Goal: Find specific page/section: Find specific page/section

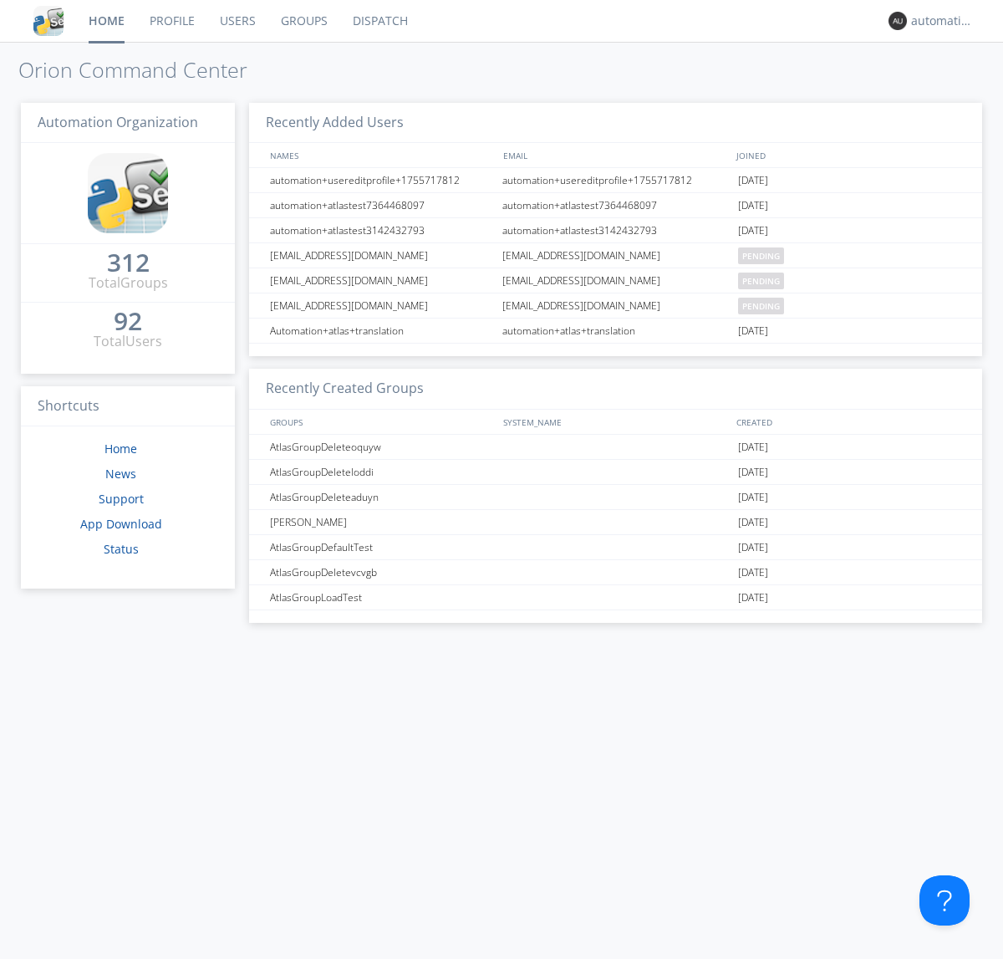
click at [379, 21] on link "Dispatch" at bounding box center [380, 21] width 80 height 42
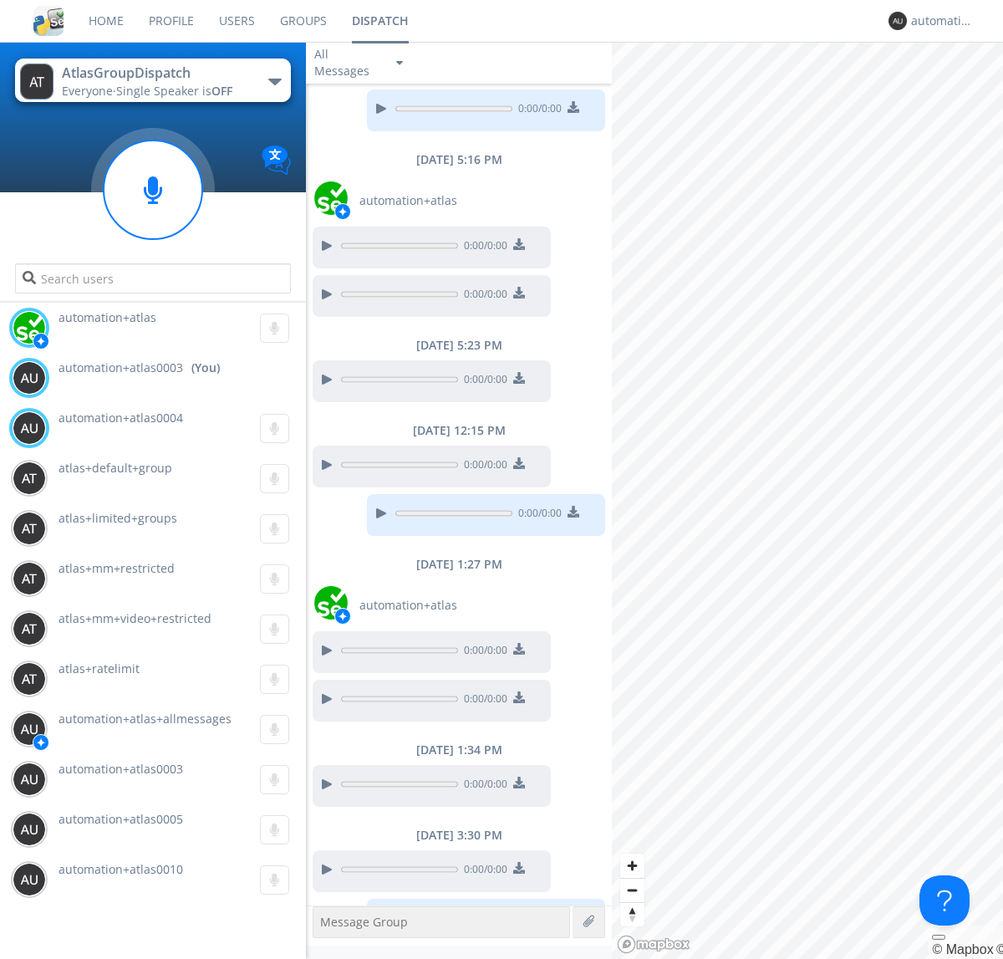
scroll to position [222, 0]
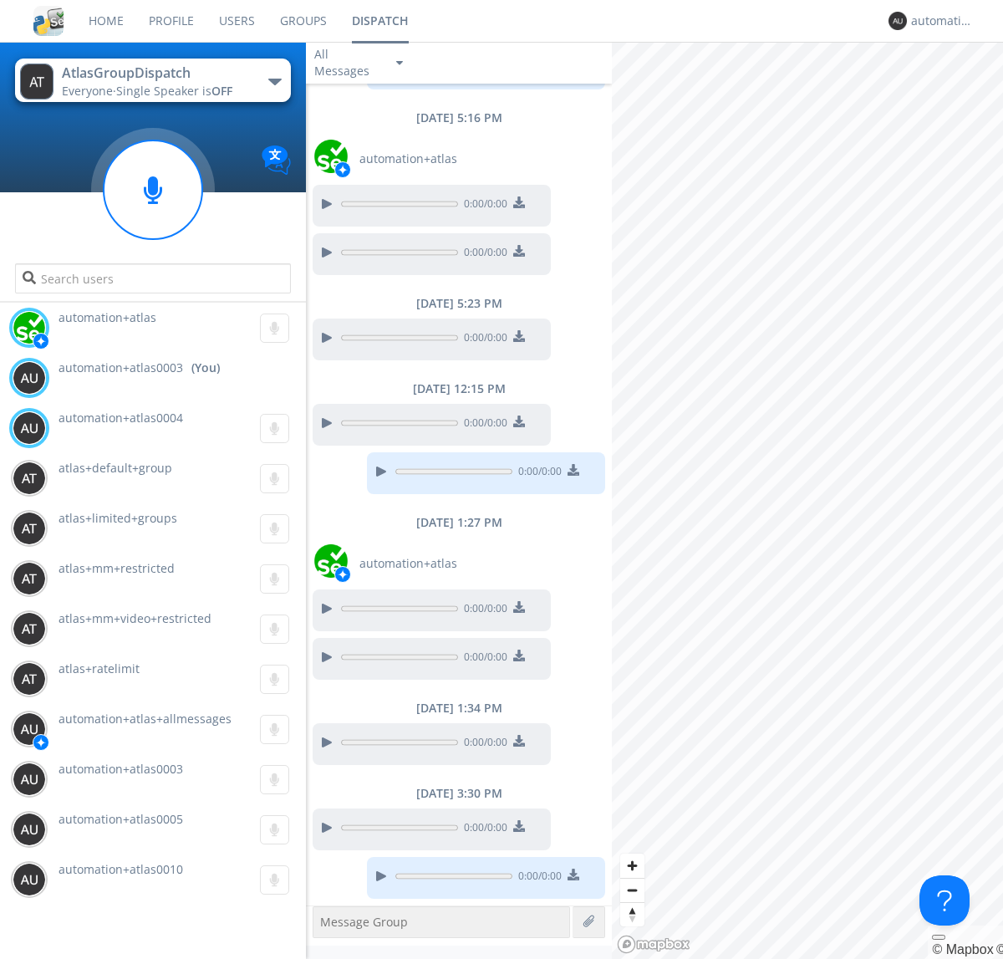
click at [274, 81] on div "button" at bounding box center [274, 82] width 13 height 7
click at [0, 0] on span "AtlasGroupDispatch2" at bounding box center [0, 0] width 0 height 0
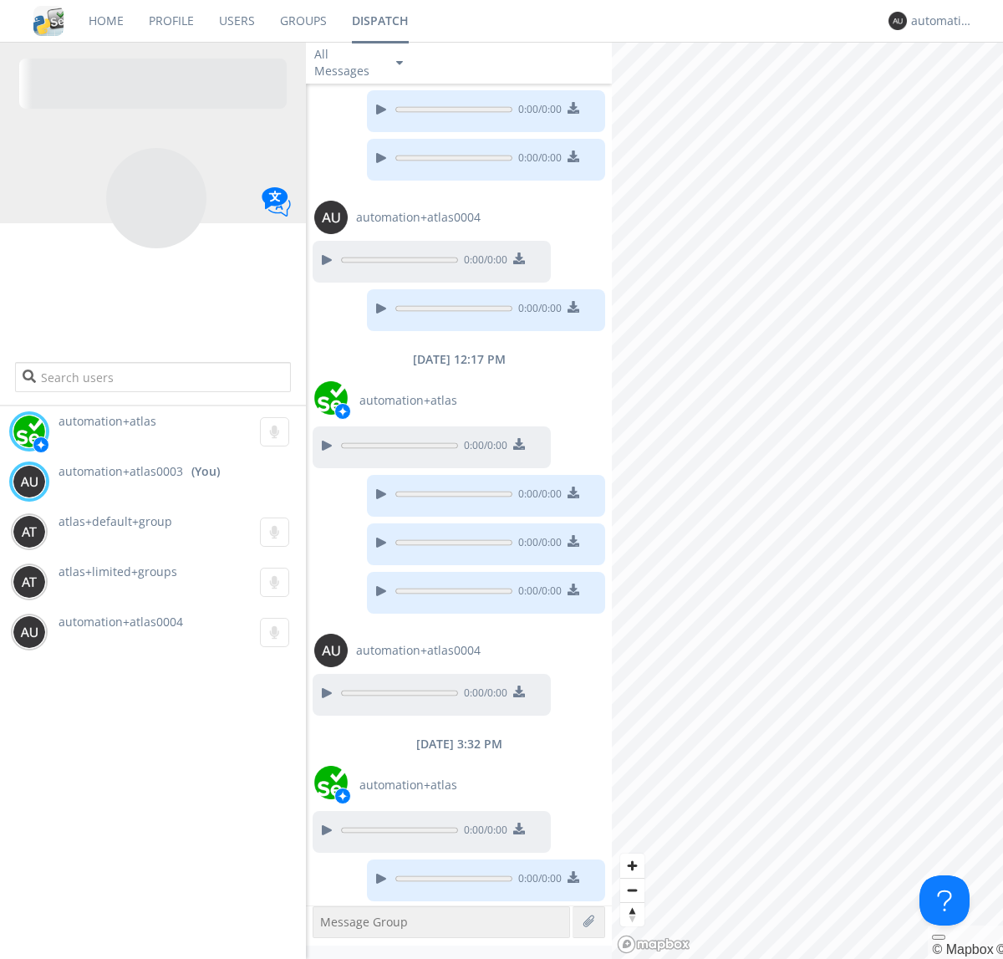
scroll to position [133, 0]
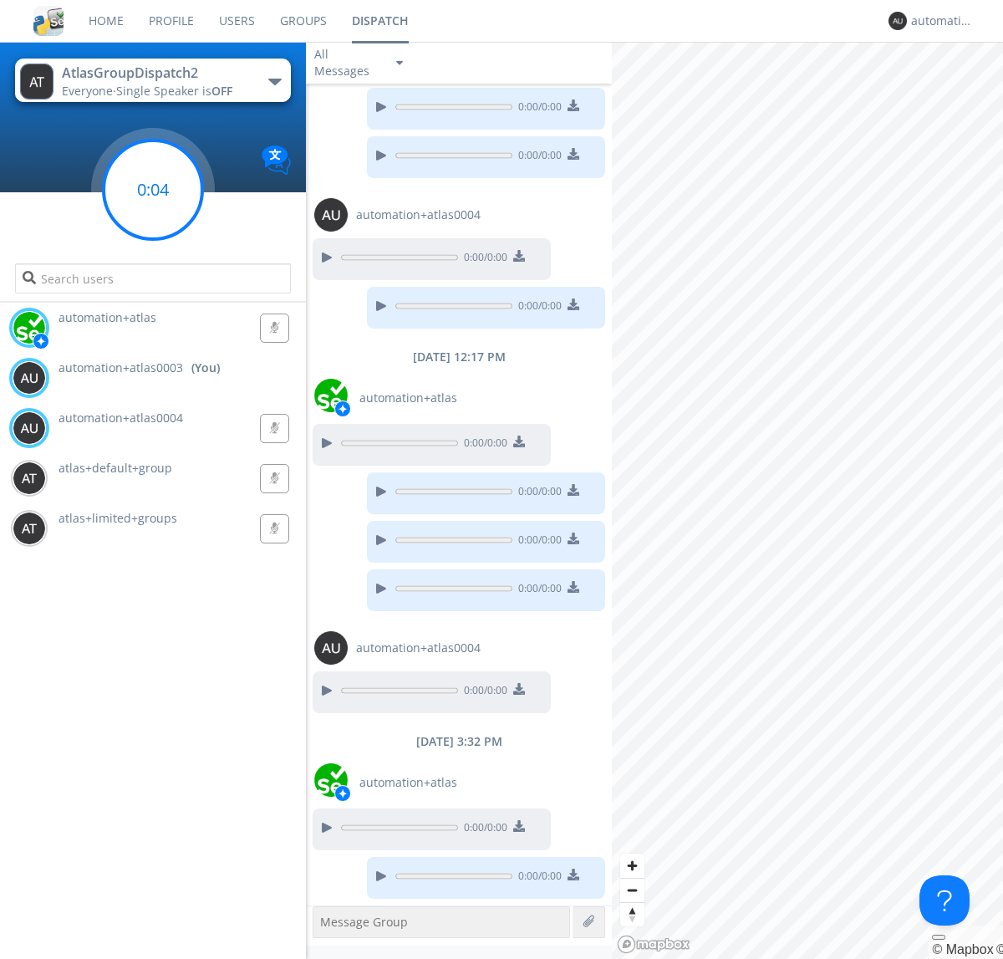
click at [153, 190] on g at bounding box center [153, 189] width 99 height 99
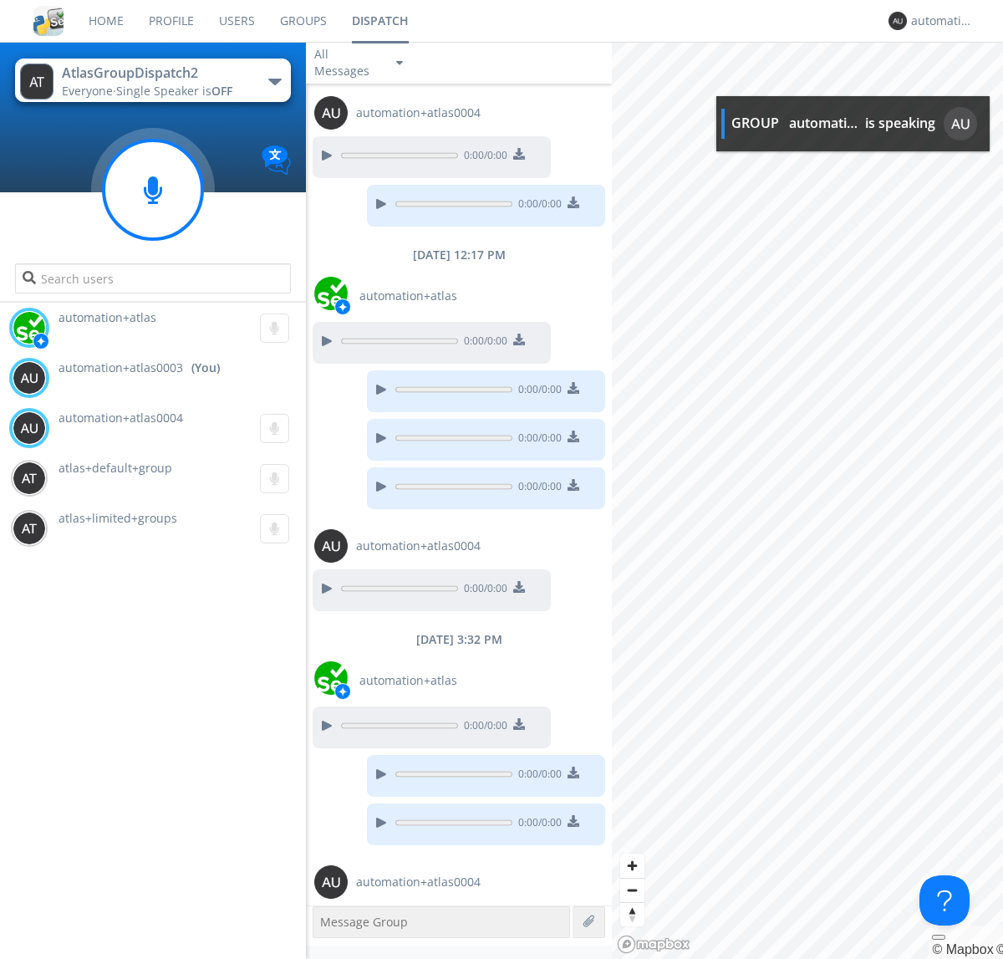
scroll to position [283, 0]
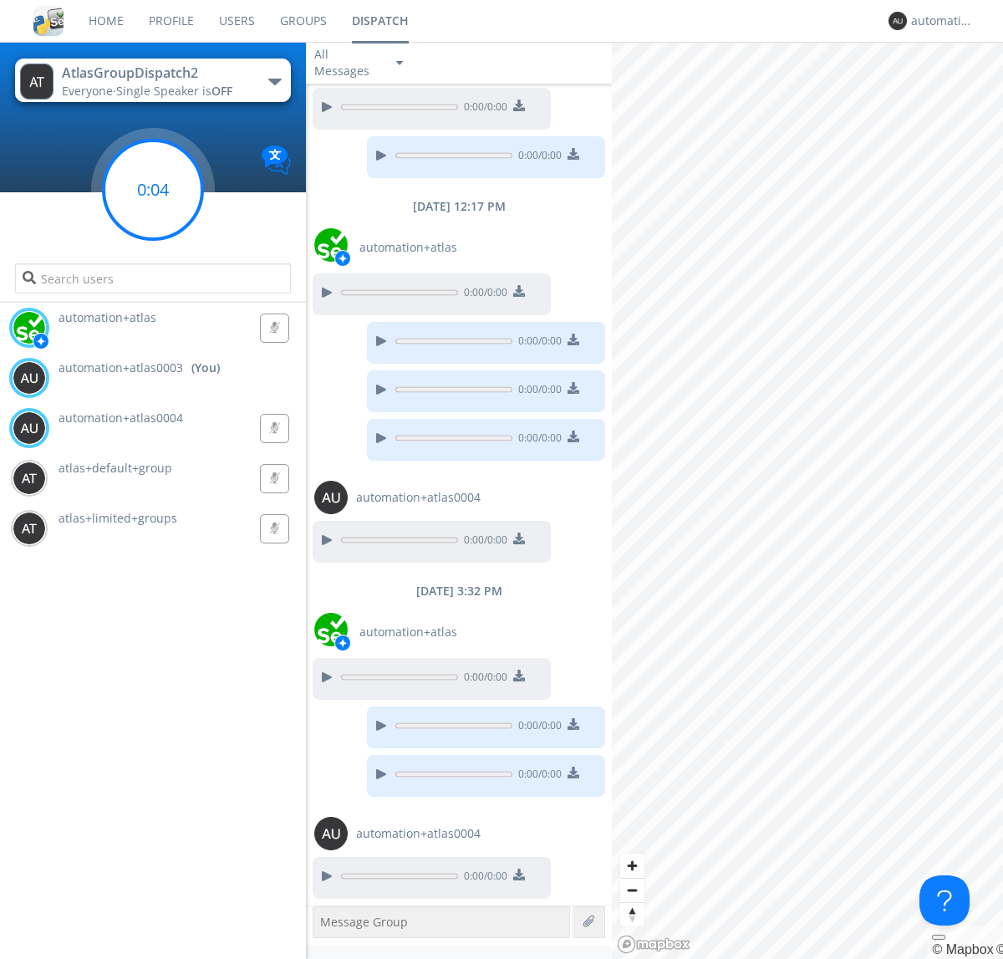
click at [153, 190] on g at bounding box center [153, 189] width 99 height 99
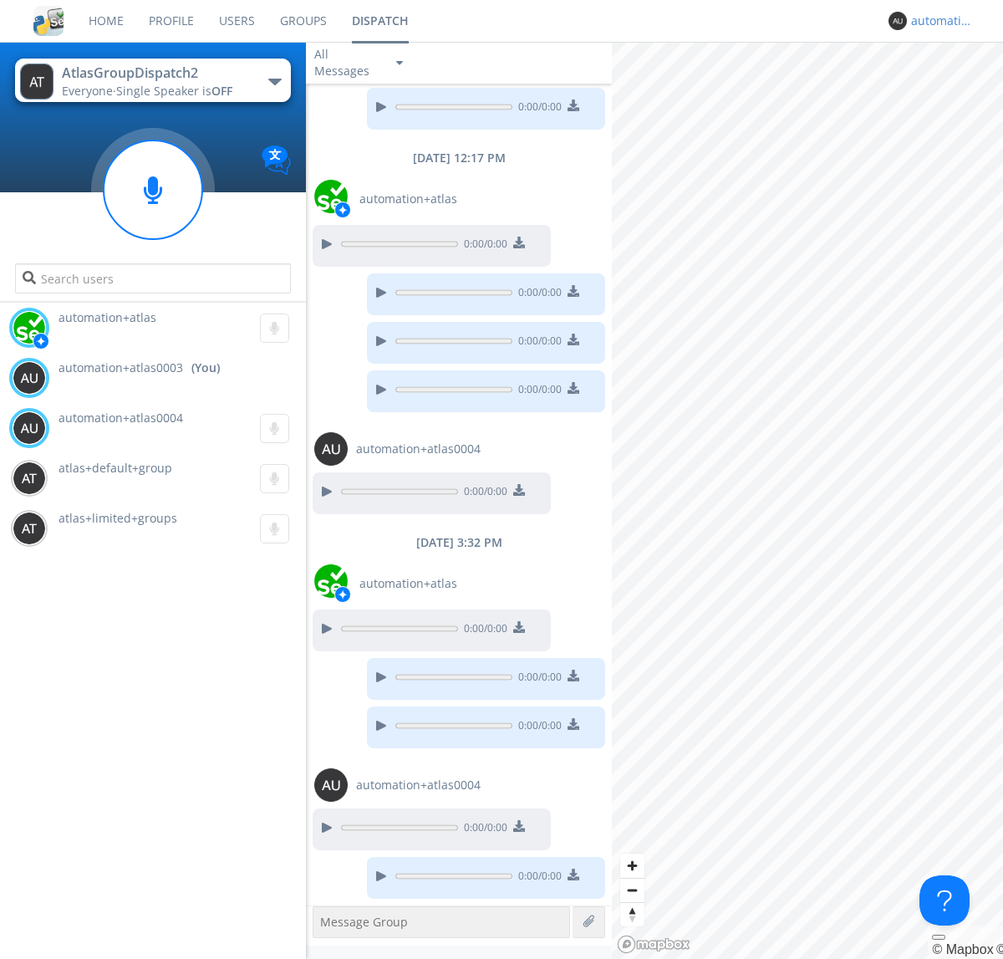
click at [938, 21] on div "automation+atlas0003" at bounding box center [942, 21] width 63 height 17
